Goal: Browse casually: Explore the website without a specific task or goal

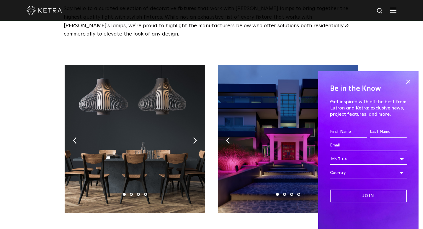
scroll to position [61, 0]
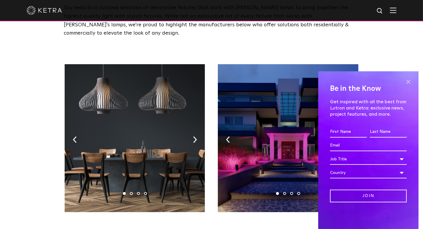
click at [409, 82] on span at bounding box center [408, 81] width 9 height 9
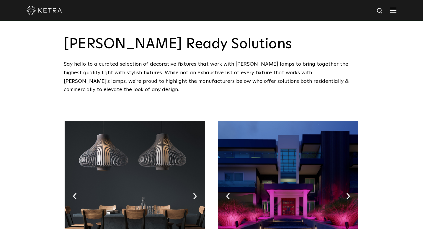
scroll to position [0, 0]
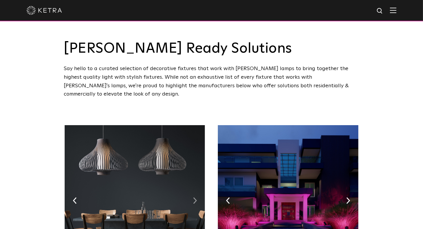
click at [194, 197] on img at bounding box center [195, 200] width 4 height 7
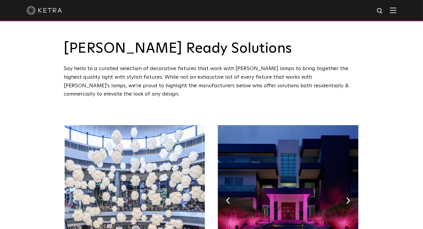
click at [194, 197] on img at bounding box center [195, 200] width 4 height 7
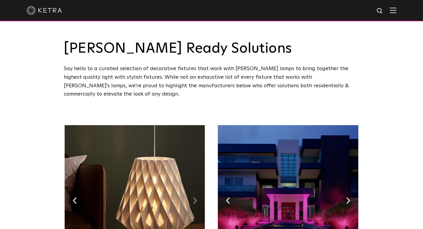
click at [194, 197] on img at bounding box center [195, 200] width 4 height 7
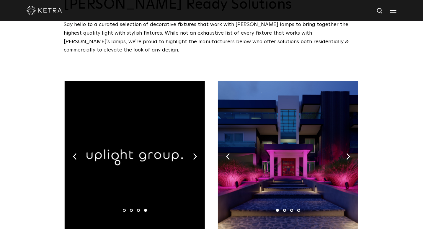
scroll to position [46, 0]
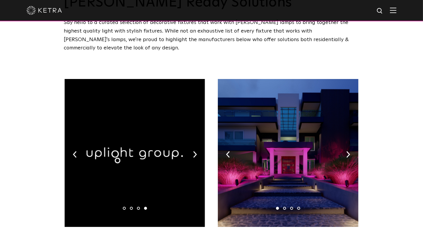
click at [193, 146] on img at bounding box center [135, 153] width 140 height 148
click at [195, 151] on img at bounding box center [195, 154] width 4 height 7
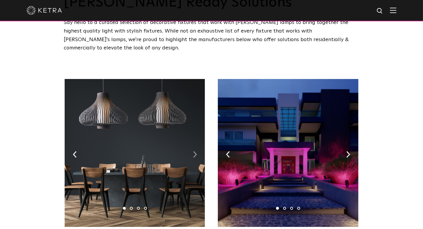
click at [195, 151] on img at bounding box center [195, 154] width 4 height 7
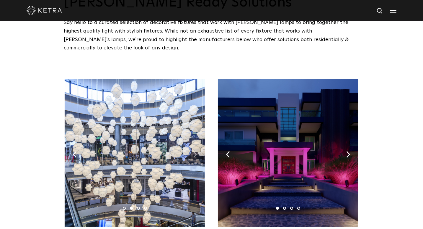
click at [195, 151] on img at bounding box center [195, 154] width 4 height 7
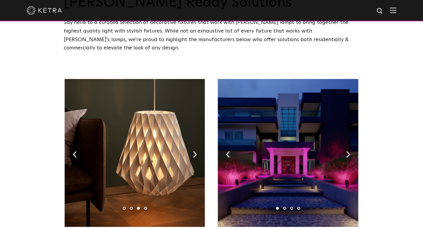
click at [167, 149] on img at bounding box center [135, 153] width 140 height 148
click at [351, 144] on img at bounding box center [288, 153] width 140 height 148
click at [347, 151] on img at bounding box center [349, 154] width 4 height 7
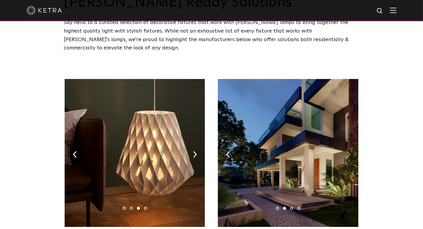
click at [347, 151] on img at bounding box center [349, 154] width 4 height 7
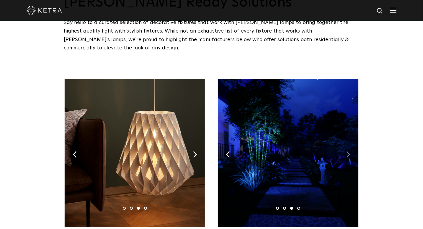
click at [347, 151] on img at bounding box center [349, 154] width 4 height 7
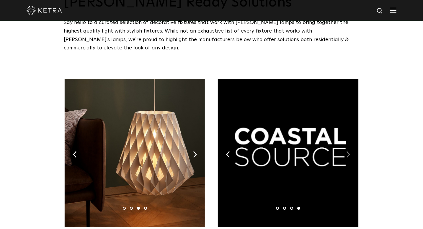
click at [347, 151] on img at bounding box center [349, 154] width 4 height 7
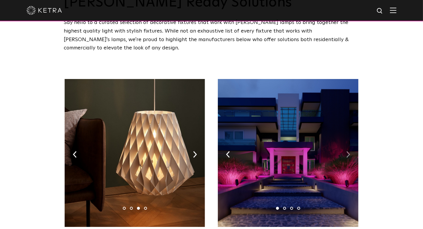
click at [347, 151] on img at bounding box center [349, 154] width 4 height 7
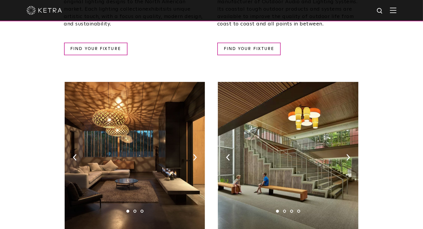
scroll to position [328, 0]
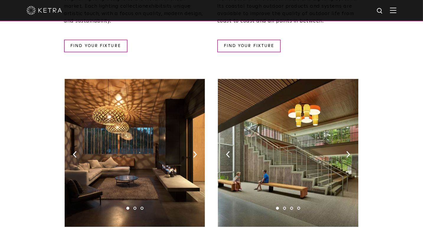
click at [193, 144] on img at bounding box center [135, 153] width 140 height 148
click at [195, 151] on img at bounding box center [195, 154] width 4 height 7
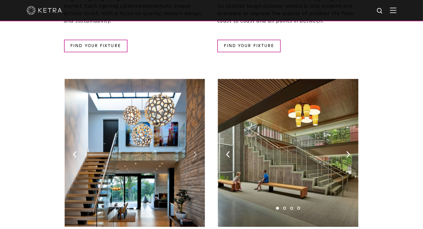
click at [195, 151] on img at bounding box center [195, 154] width 4 height 7
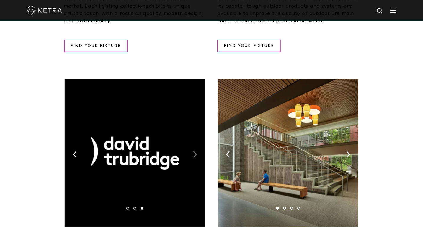
click at [195, 151] on img at bounding box center [195, 154] width 4 height 7
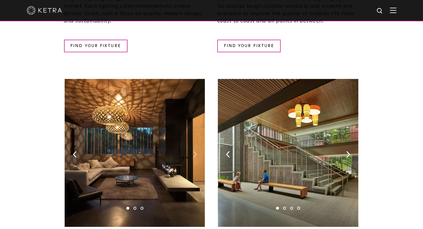
click at [195, 151] on img at bounding box center [195, 154] width 4 height 7
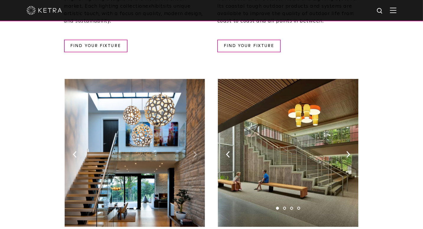
click at [195, 151] on img at bounding box center [195, 154] width 4 height 7
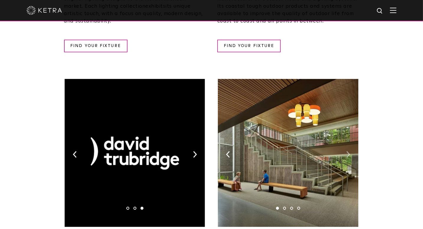
click at [348, 151] on img at bounding box center [349, 154] width 4 height 7
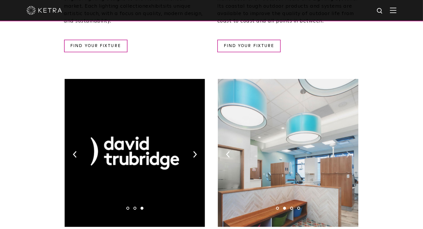
click at [348, 151] on img at bounding box center [349, 154] width 4 height 7
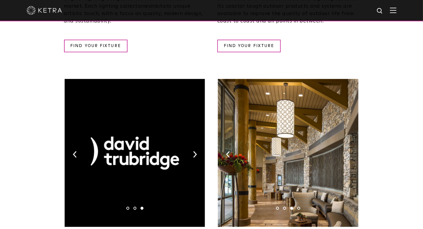
click at [348, 151] on img at bounding box center [349, 154] width 4 height 7
click at [347, 151] on img at bounding box center [349, 154] width 4 height 7
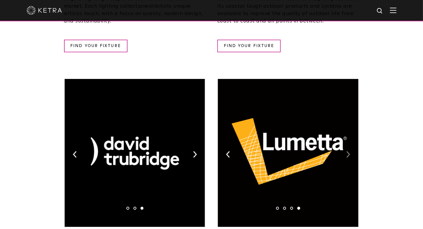
click at [347, 151] on img at bounding box center [349, 154] width 4 height 7
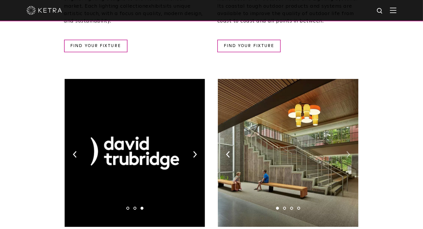
click at [347, 151] on img at bounding box center [349, 154] width 4 height 7
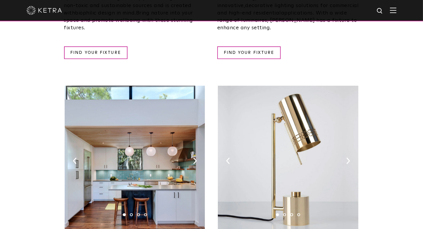
scroll to position [628, 0]
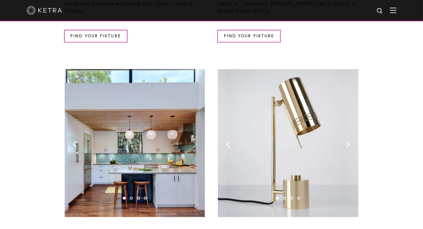
click at [195, 141] on img at bounding box center [195, 144] width 4 height 7
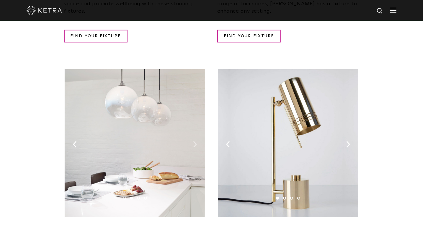
click at [196, 141] on img at bounding box center [195, 144] width 4 height 7
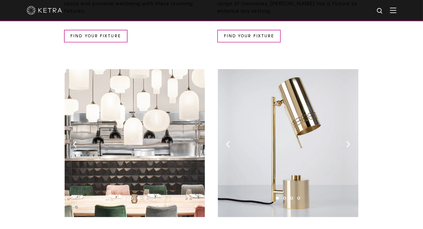
click at [196, 141] on img at bounding box center [195, 144] width 4 height 7
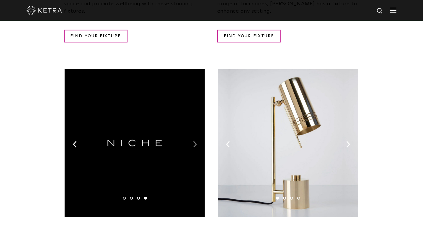
click at [196, 141] on img at bounding box center [195, 144] width 4 height 7
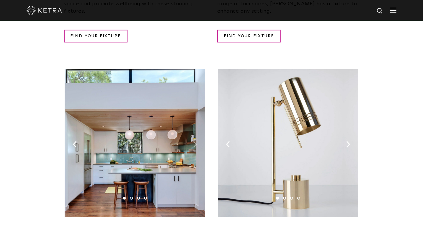
click at [196, 141] on img at bounding box center [195, 144] width 4 height 7
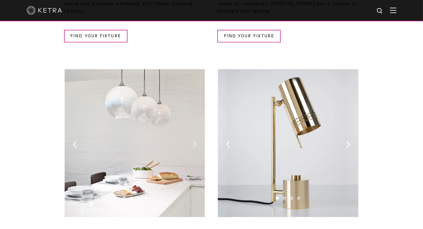
click at [196, 141] on img at bounding box center [195, 144] width 4 height 7
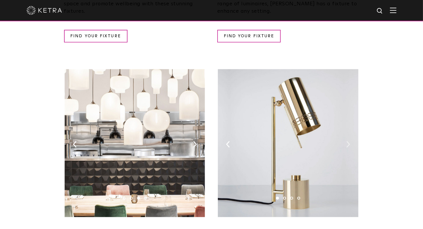
click at [348, 141] on img at bounding box center [349, 144] width 4 height 7
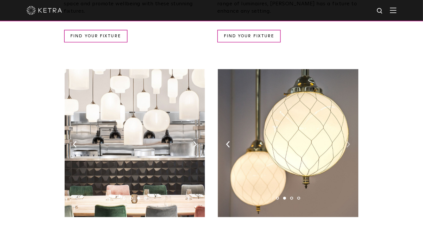
click at [348, 141] on img at bounding box center [349, 144] width 4 height 7
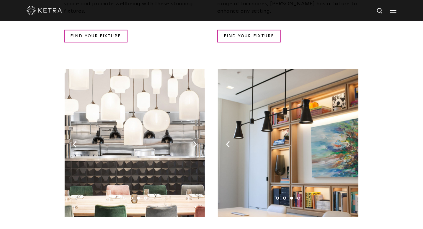
click at [348, 141] on img at bounding box center [349, 144] width 4 height 7
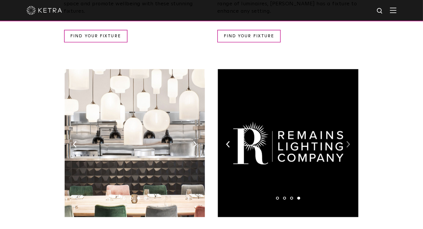
click at [348, 141] on img at bounding box center [349, 144] width 4 height 7
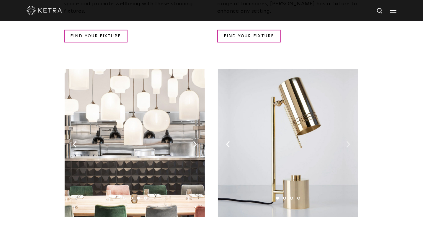
click at [348, 141] on img at bounding box center [349, 144] width 4 height 7
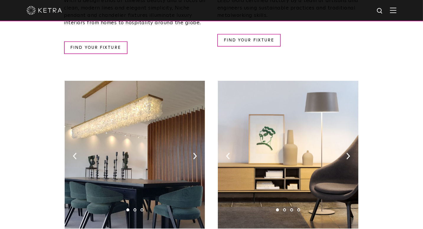
scroll to position [911, 0]
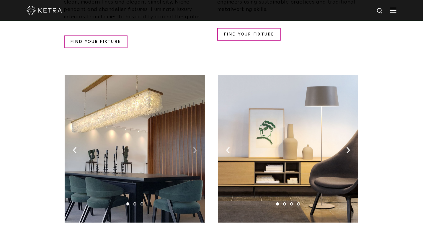
click at [194, 147] on img at bounding box center [195, 150] width 4 height 7
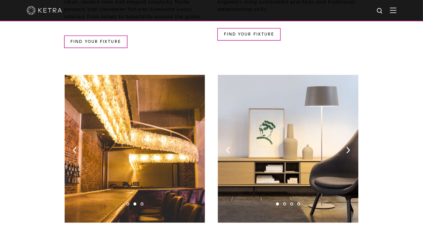
click at [194, 147] on img at bounding box center [195, 150] width 4 height 7
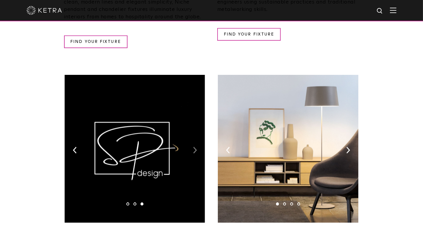
click at [194, 147] on img at bounding box center [195, 150] width 4 height 7
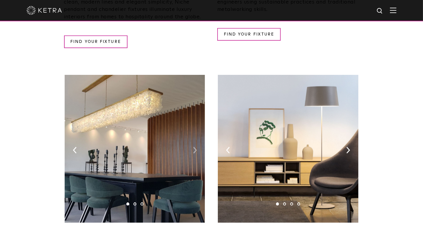
click at [194, 147] on img at bounding box center [195, 150] width 4 height 7
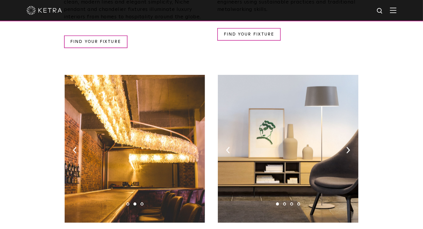
click at [194, 147] on img at bounding box center [195, 150] width 4 height 7
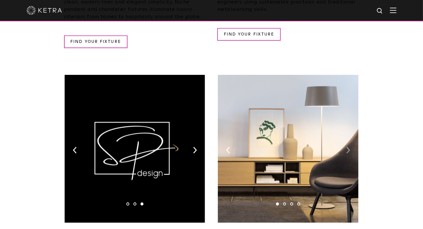
click at [348, 147] on img at bounding box center [349, 150] width 4 height 7
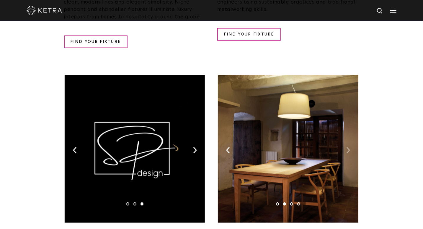
click at [348, 147] on img at bounding box center [349, 150] width 4 height 7
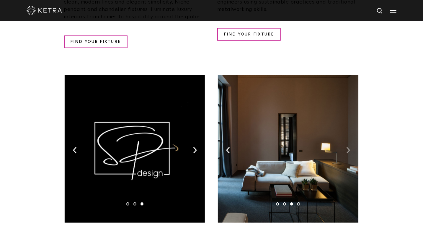
click at [348, 147] on img at bounding box center [349, 150] width 4 height 7
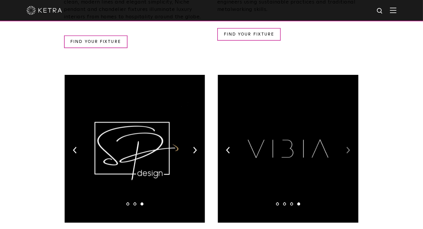
click at [348, 147] on img at bounding box center [349, 150] width 4 height 7
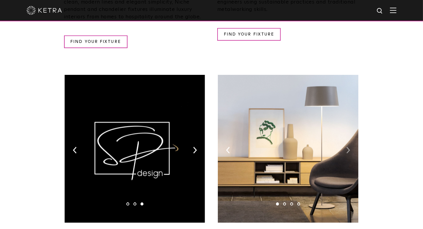
click at [348, 147] on img at bounding box center [349, 150] width 4 height 7
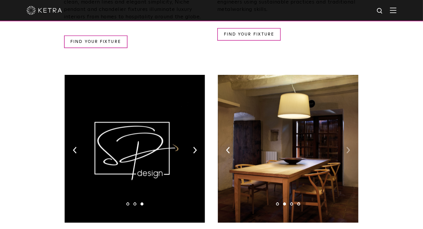
click at [348, 147] on img at bounding box center [349, 150] width 4 height 7
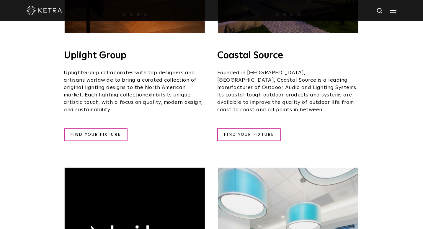
scroll to position [0, 0]
